Goal: Transaction & Acquisition: Download file/media

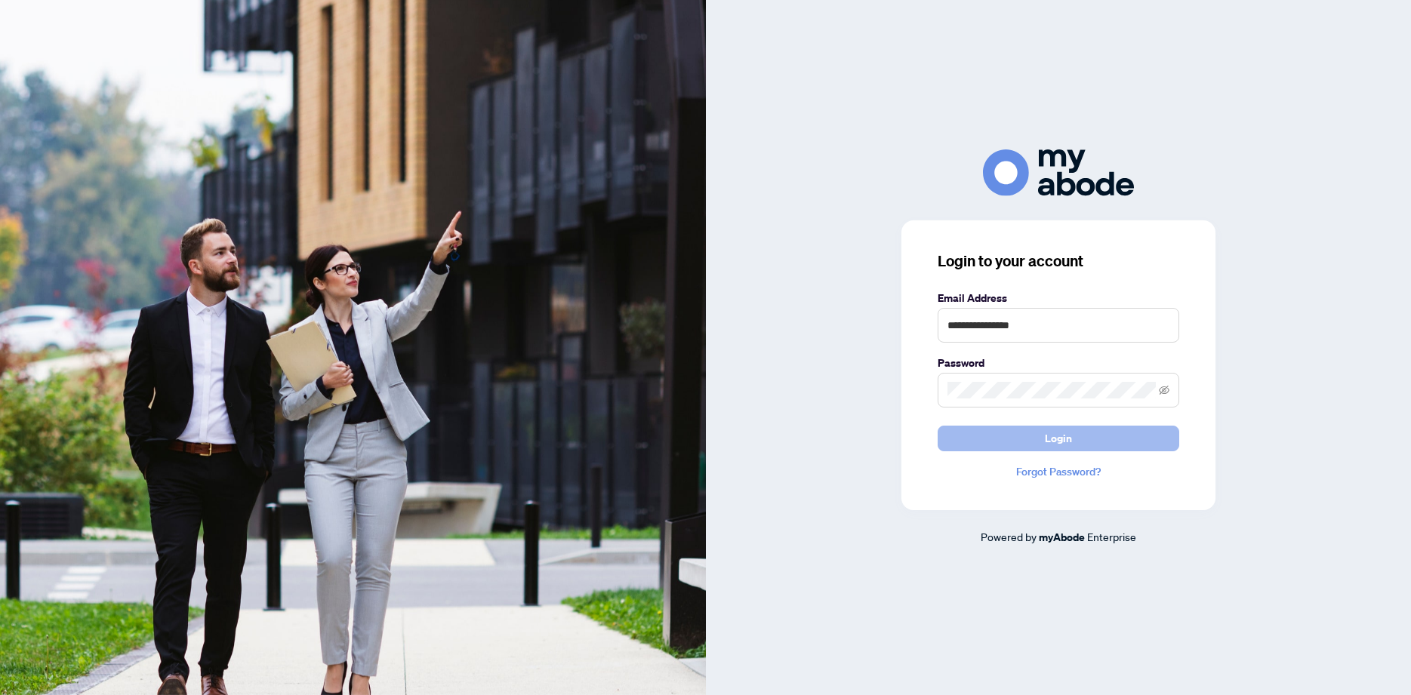
click at [1071, 437] on button "Login" at bounding box center [1059, 439] width 242 height 26
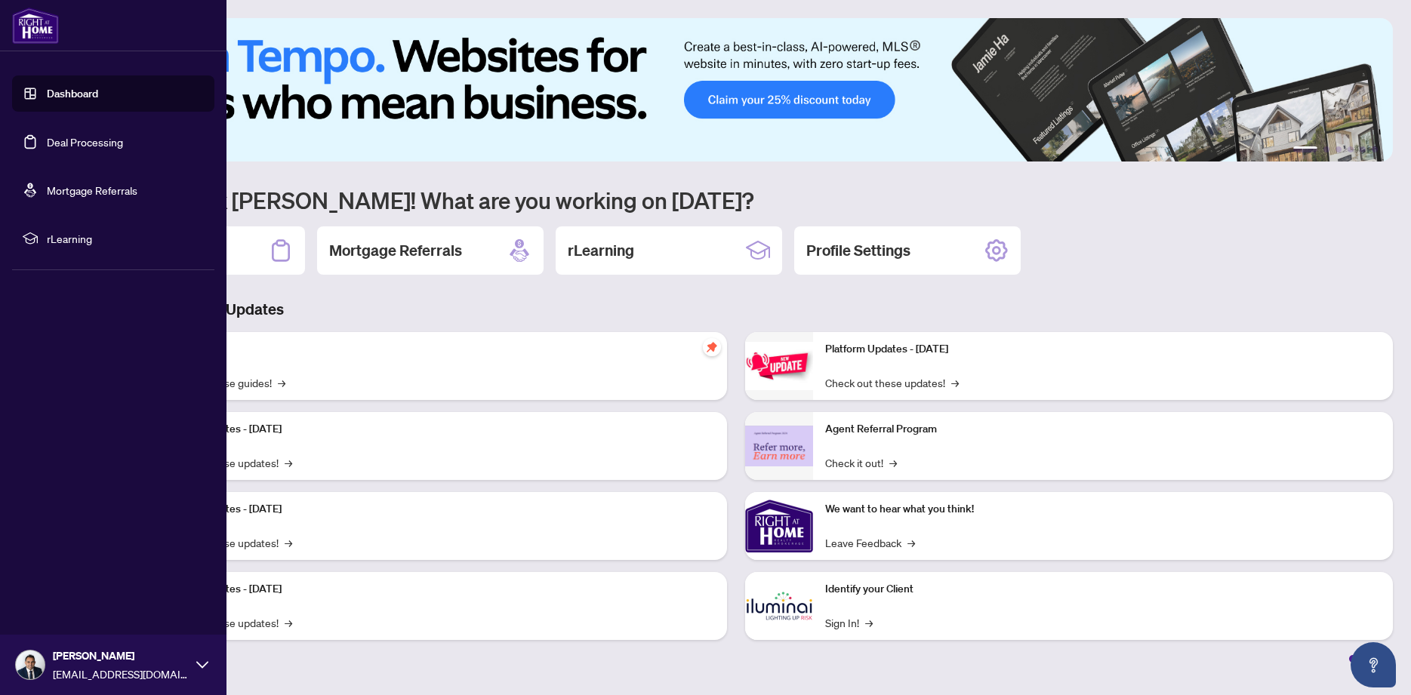
click at [84, 94] on link "Dashboard" at bounding box center [72, 94] width 51 height 14
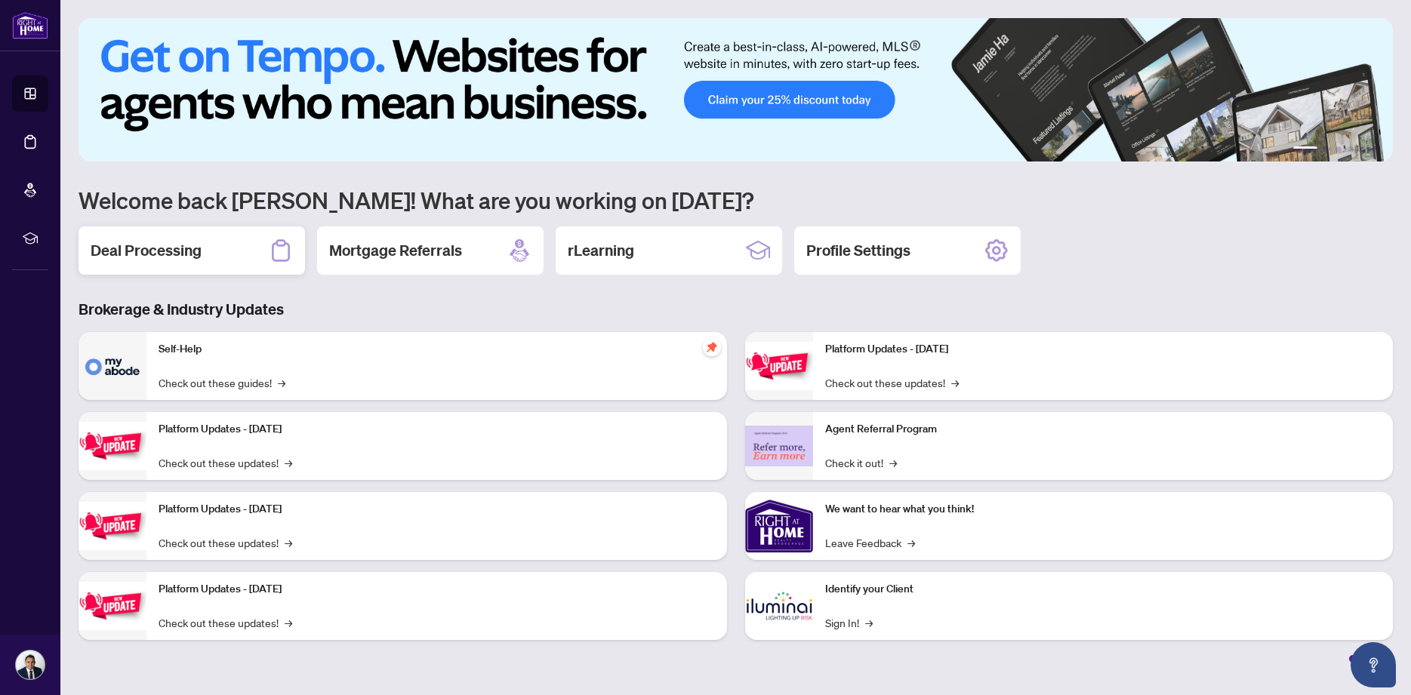
click at [159, 251] on h2 "Deal Processing" at bounding box center [146, 250] width 111 height 21
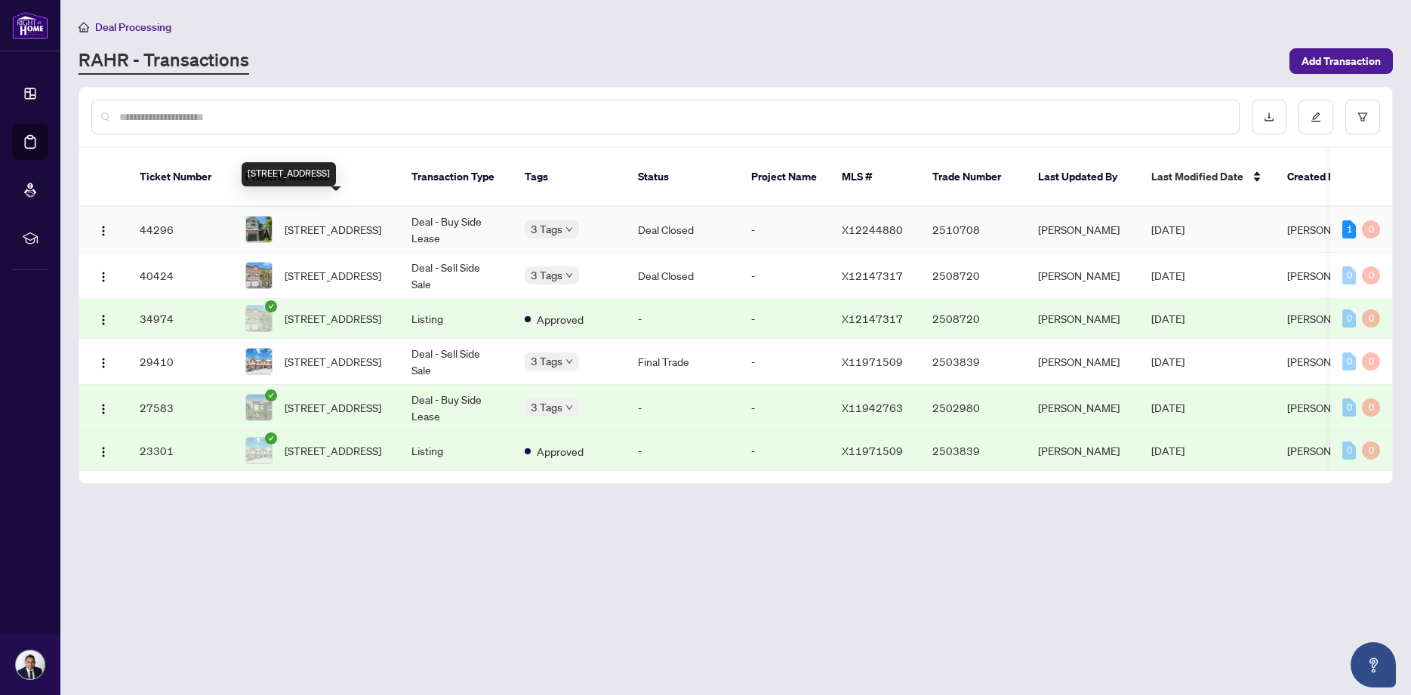
click at [334, 221] on span "[STREET_ADDRESS]" at bounding box center [333, 229] width 97 height 17
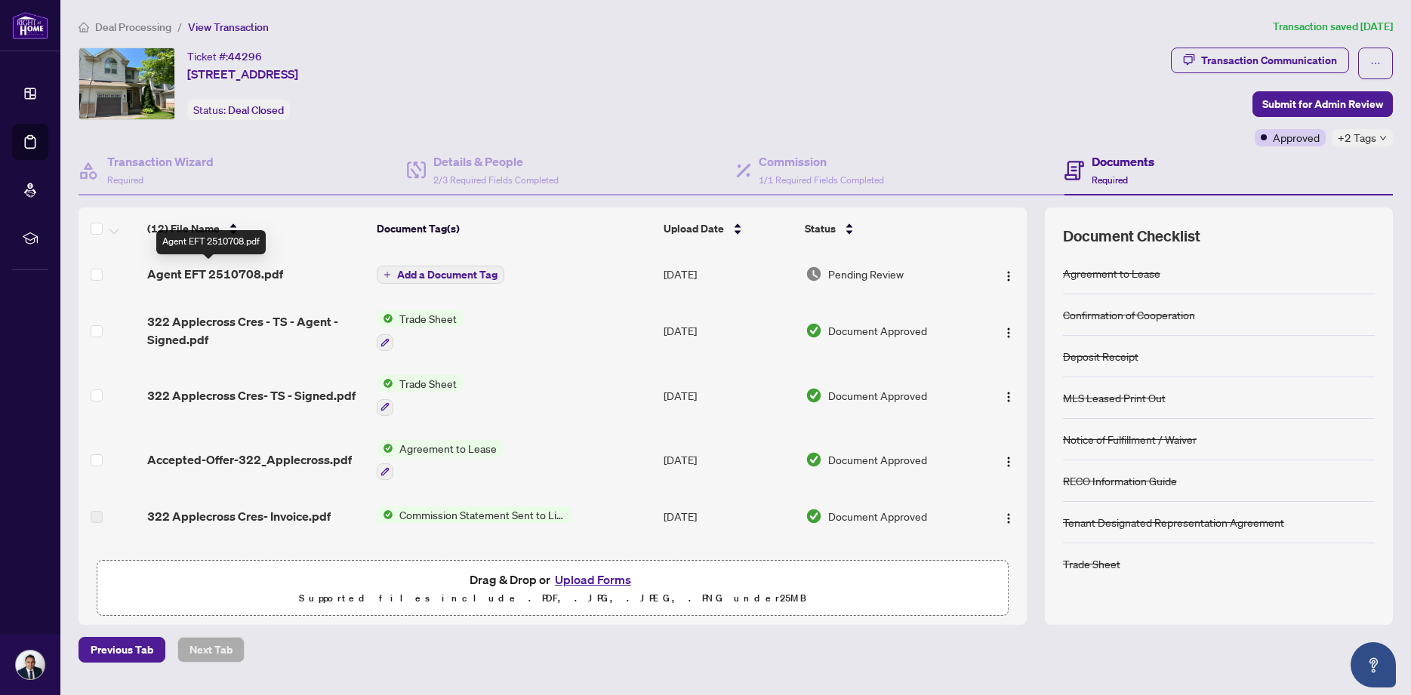
click at [195, 276] on span "Agent EFT 2510708.pdf" at bounding box center [215, 274] width 136 height 18
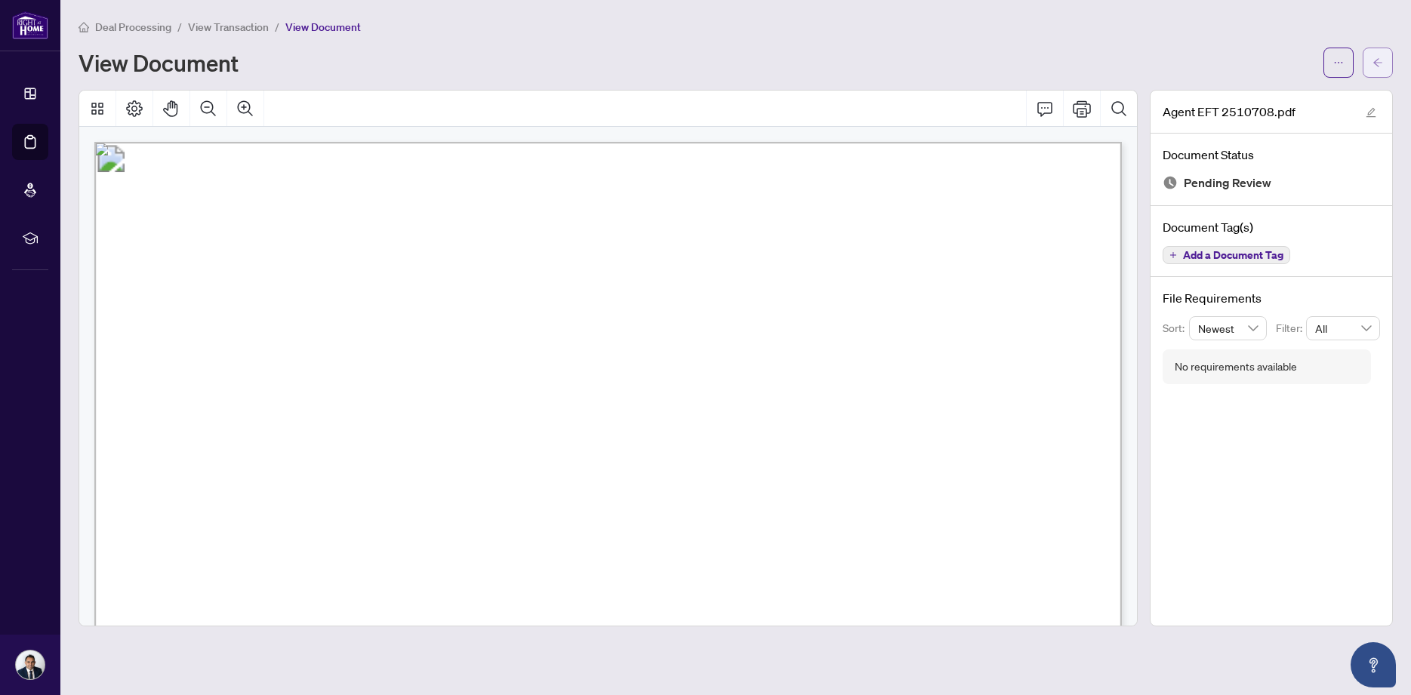
click at [1379, 62] on icon "arrow-left" at bounding box center [1378, 62] width 11 height 11
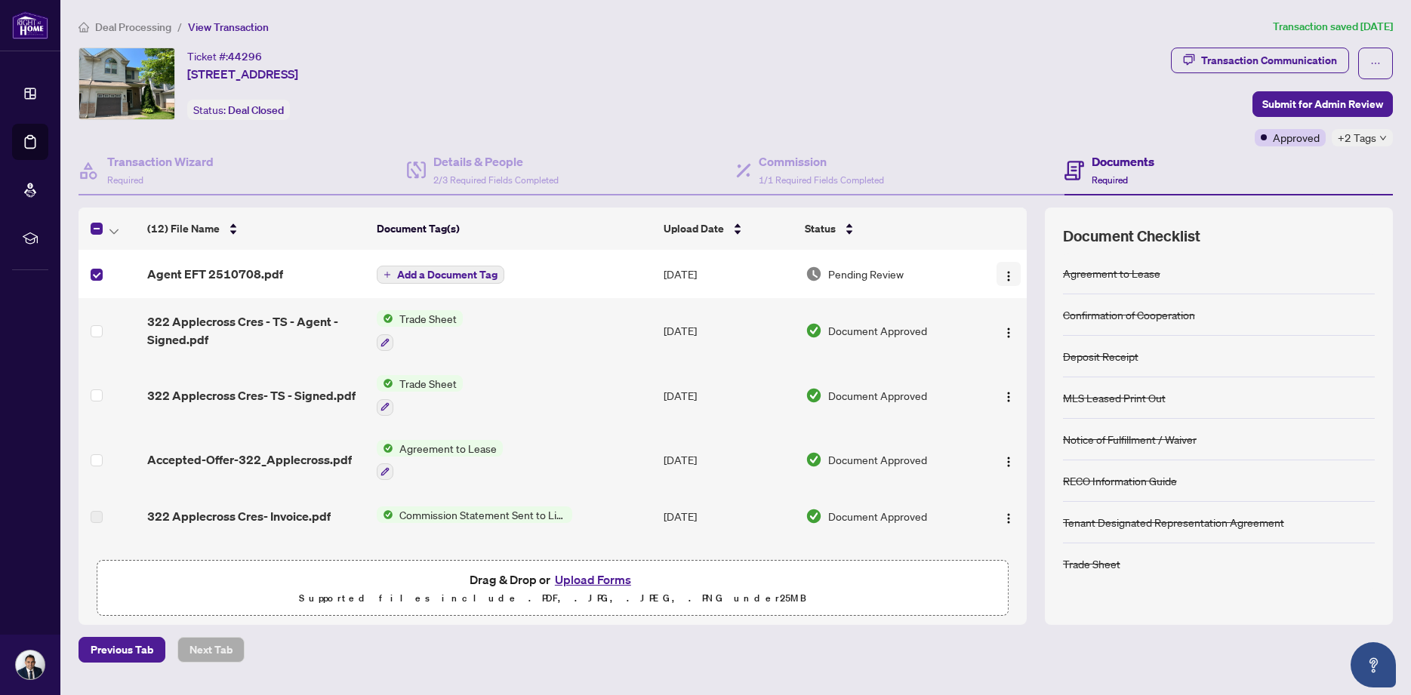
click at [1008, 276] on img "button" at bounding box center [1009, 276] width 12 height 12
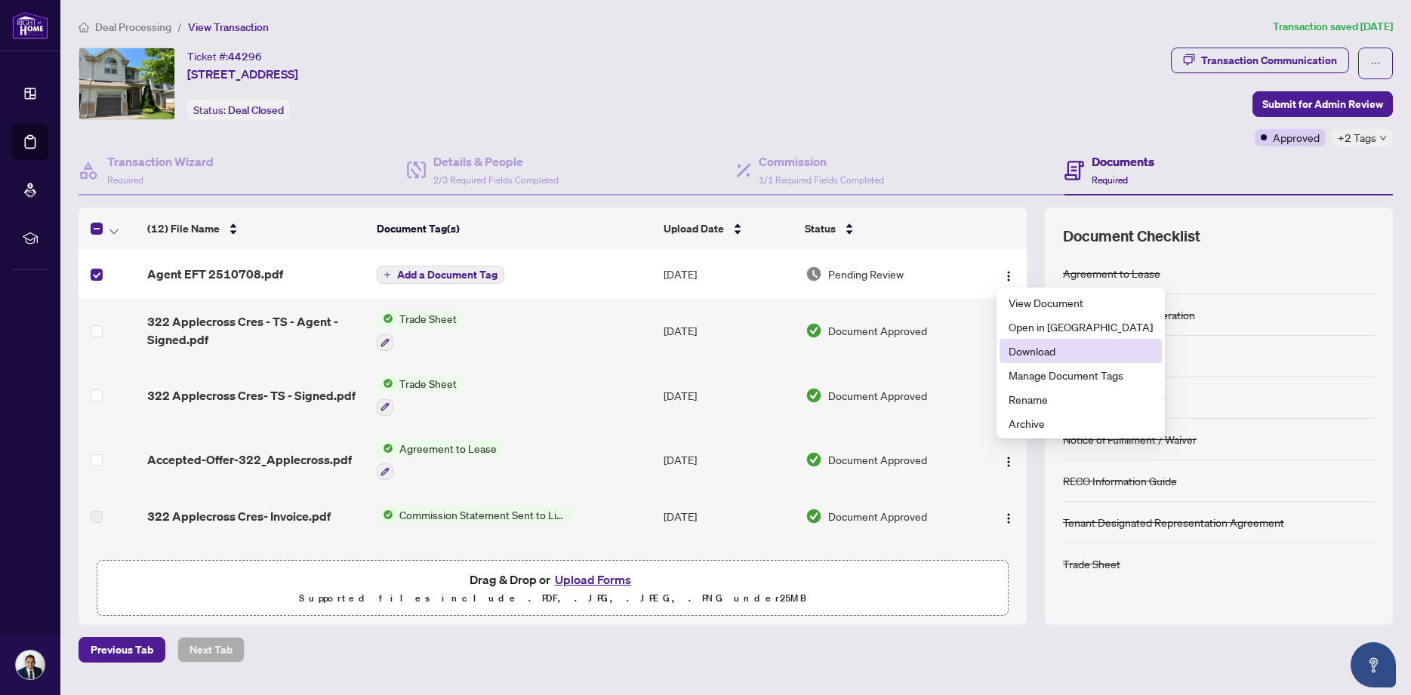
click at [1037, 351] on span "Download" at bounding box center [1081, 351] width 144 height 17
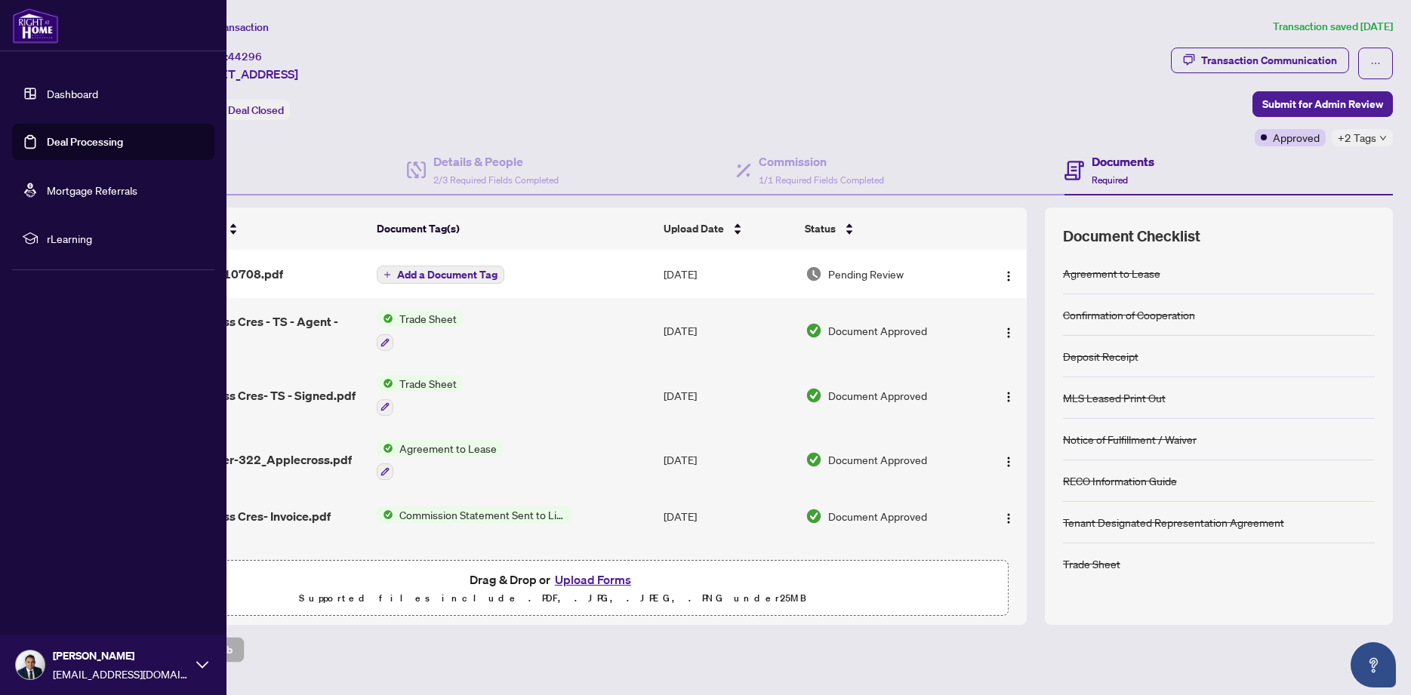
click at [64, 135] on link "Deal Processing" at bounding box center [85, 142] width 76 height 14
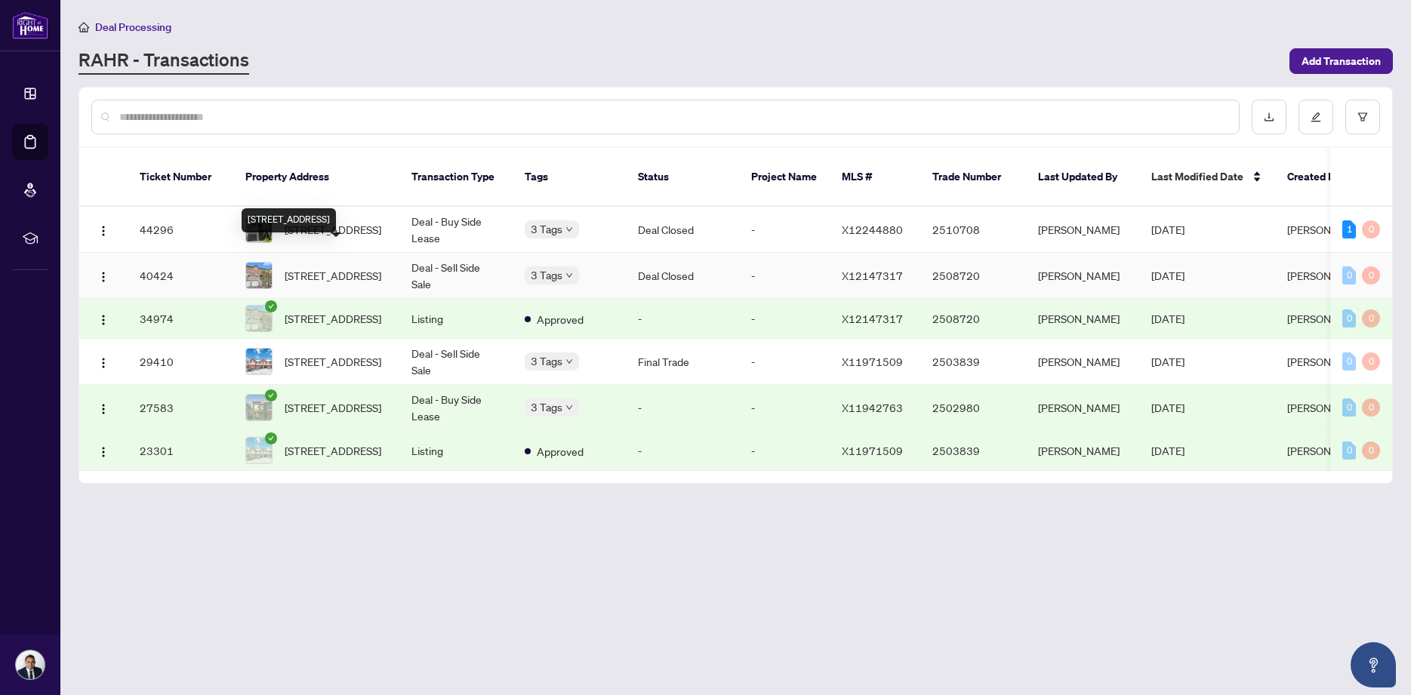
click at [329, 267] on span "[STREET_ADDRESS]" at bounding box center [333, 275] width 97 height 17
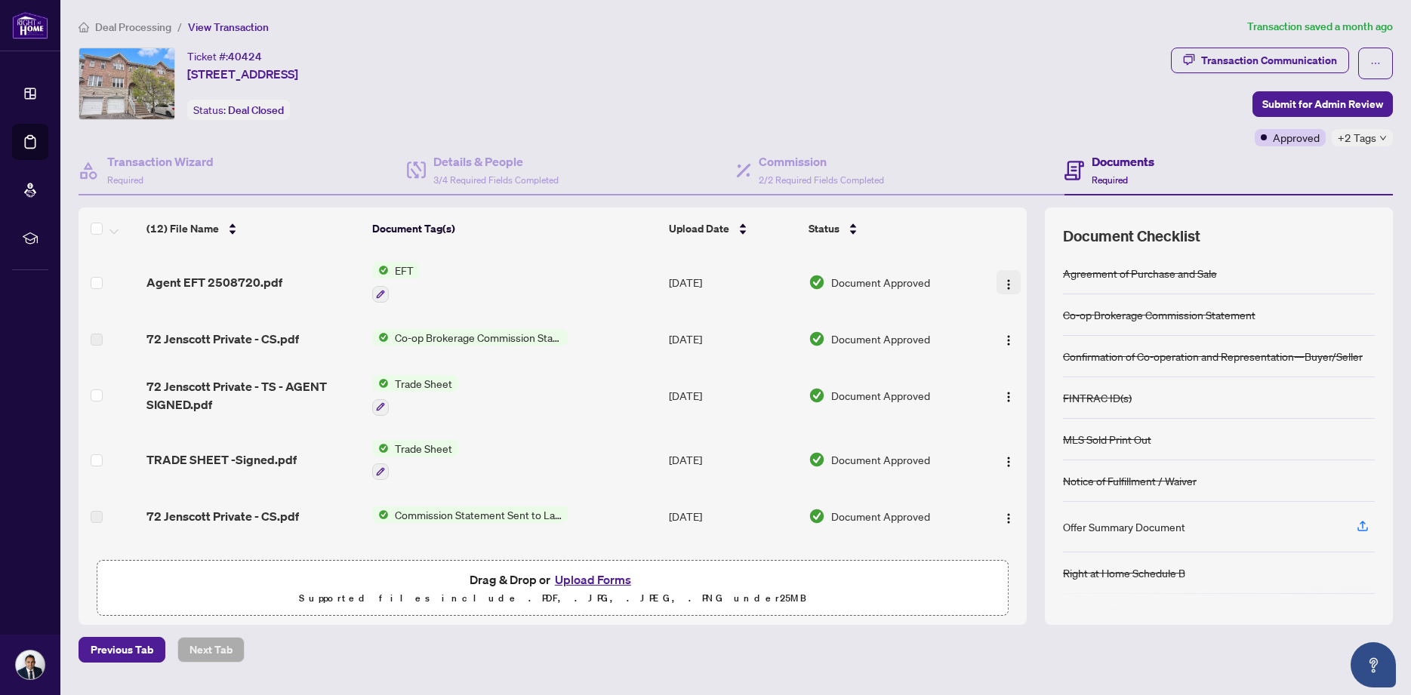
click at [1008, 279] on img "button" at bounding box center [1009, 285] width 12 height 12
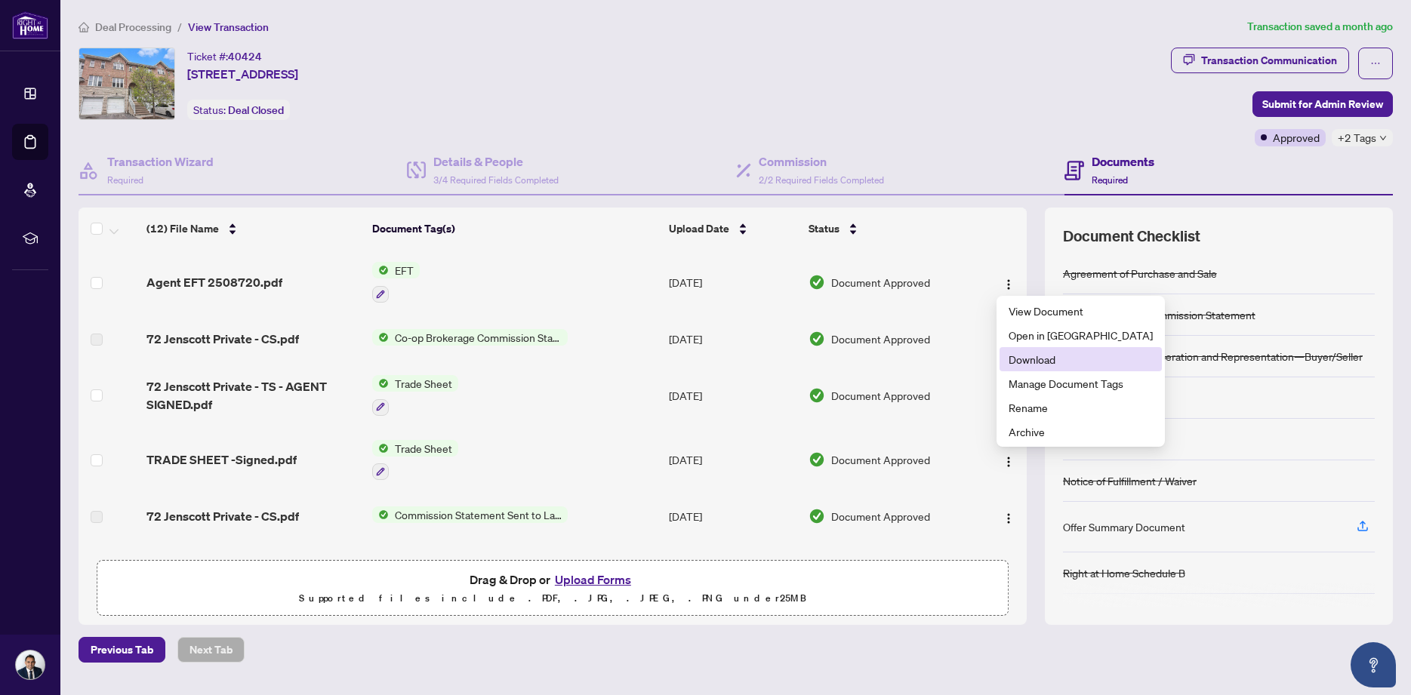
click at [1042, 355] on span "Download" at bounding box center [1081, 359] width 144 height 17
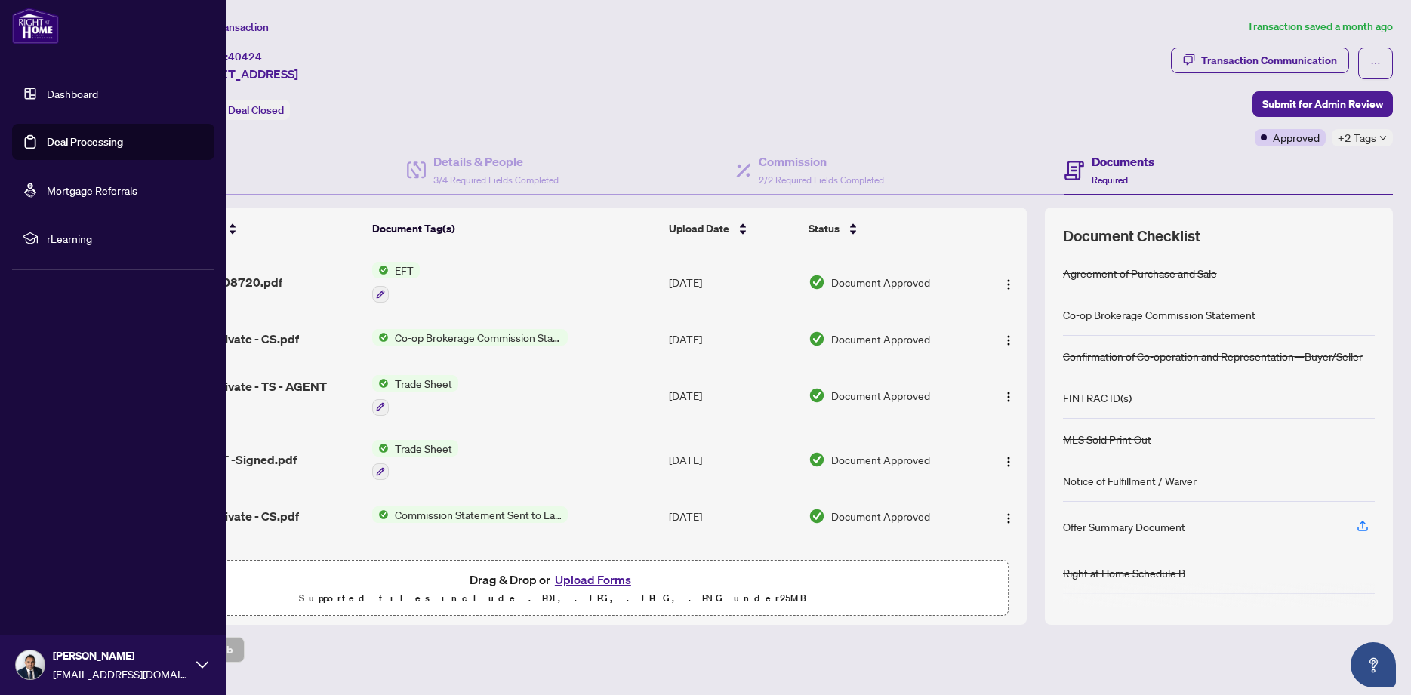
click at [68, 137] on link "Deal Processing" at bounding box center [85, 142] width 76 height 14
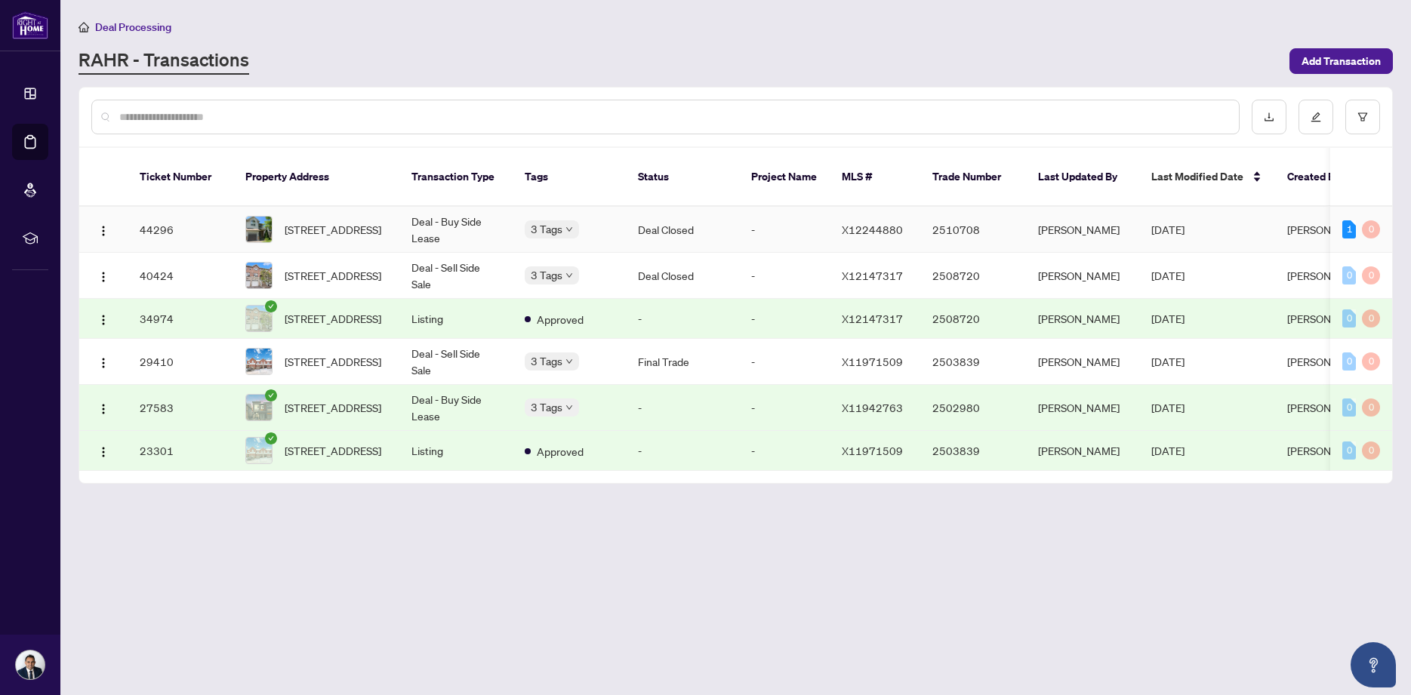
click at [316, 221] on span "[STREET_ADDRESS]" at bounding box center [333, 229] width 97 height 17
